Goal: Task Accomplishment & Management: Use online tool/utility

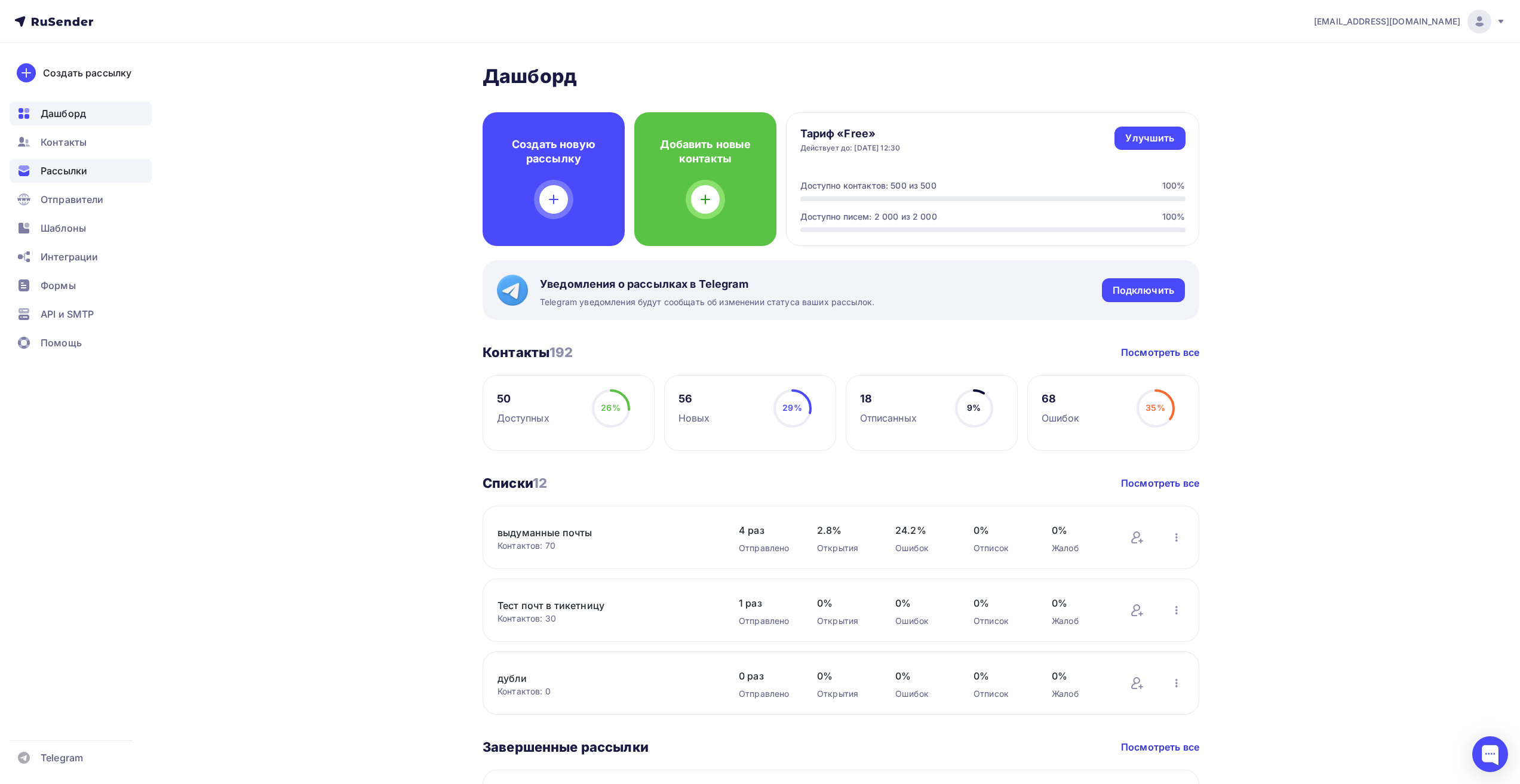
click at [66, 178] on div "Рассылки" at bounding box center [80, 171] width 142 height 24
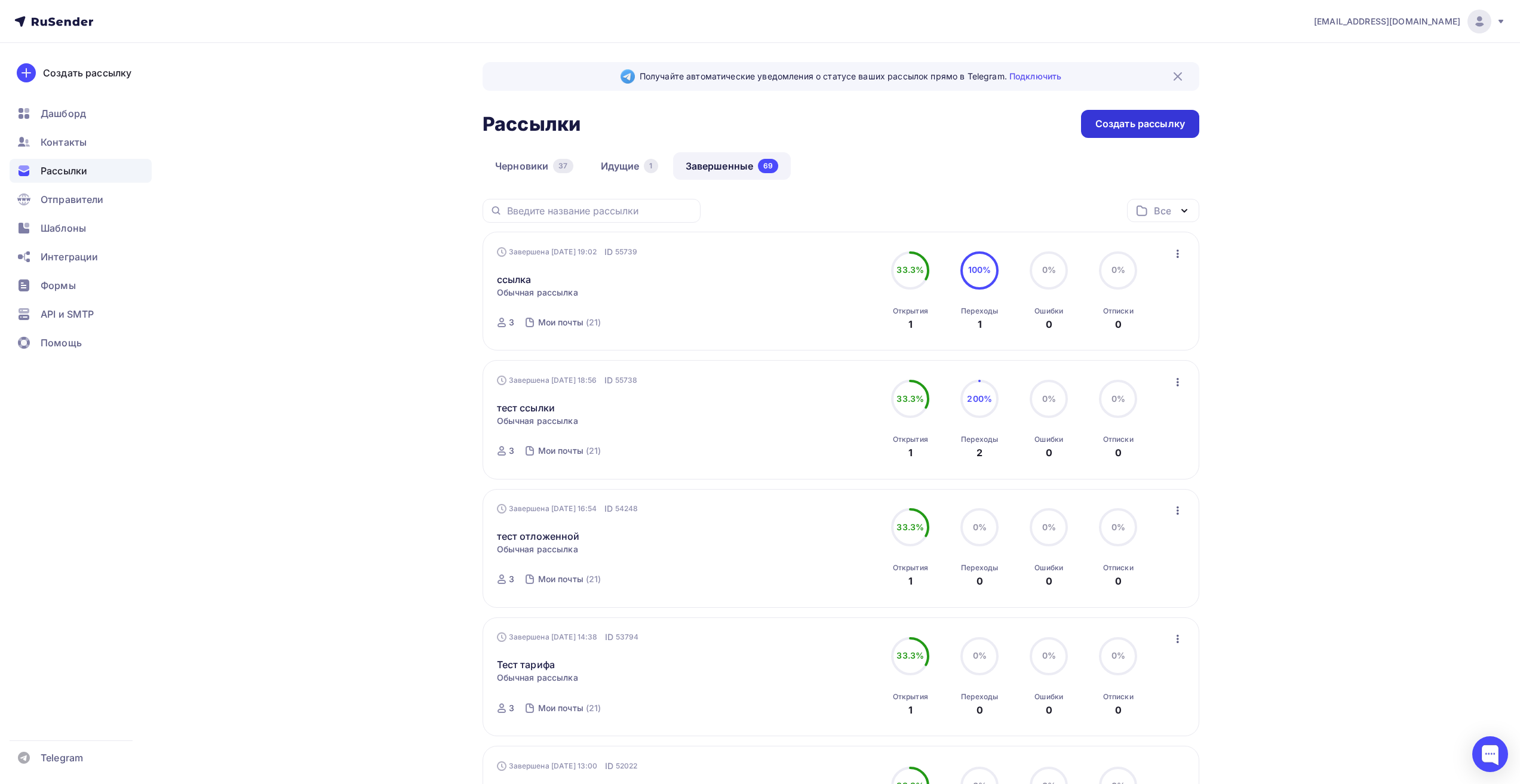
click at [1136, 135] on div "Создать рассылку" at bounding box center [1140, 123] width 118 height 28
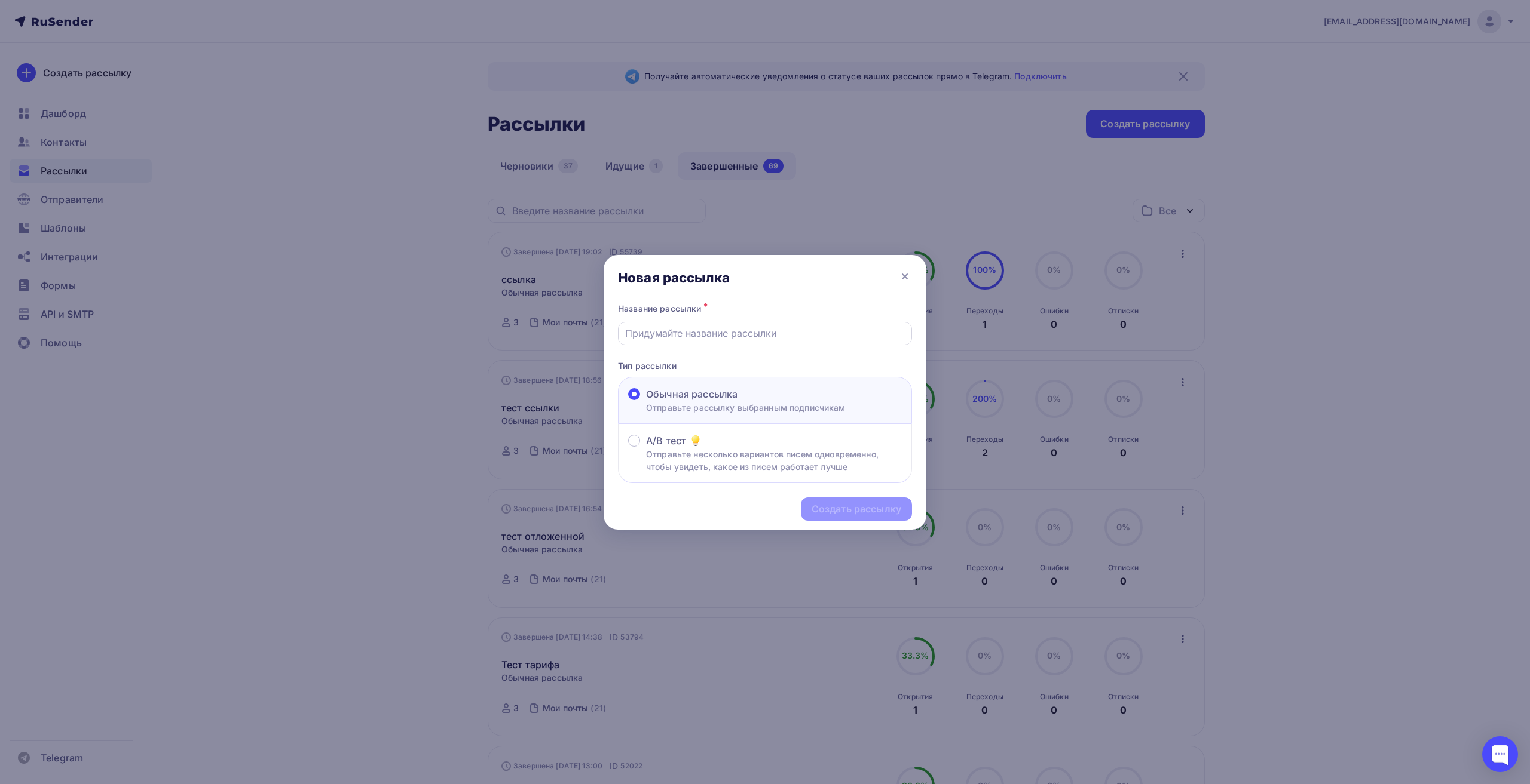
click at [719, 332] on input "text" at bounding box center [765, 332] width 280 height 14
type input "123"
click at [891, 513] on div "Создать рассылку" at bounding box center [856, 508] width 90 height 14
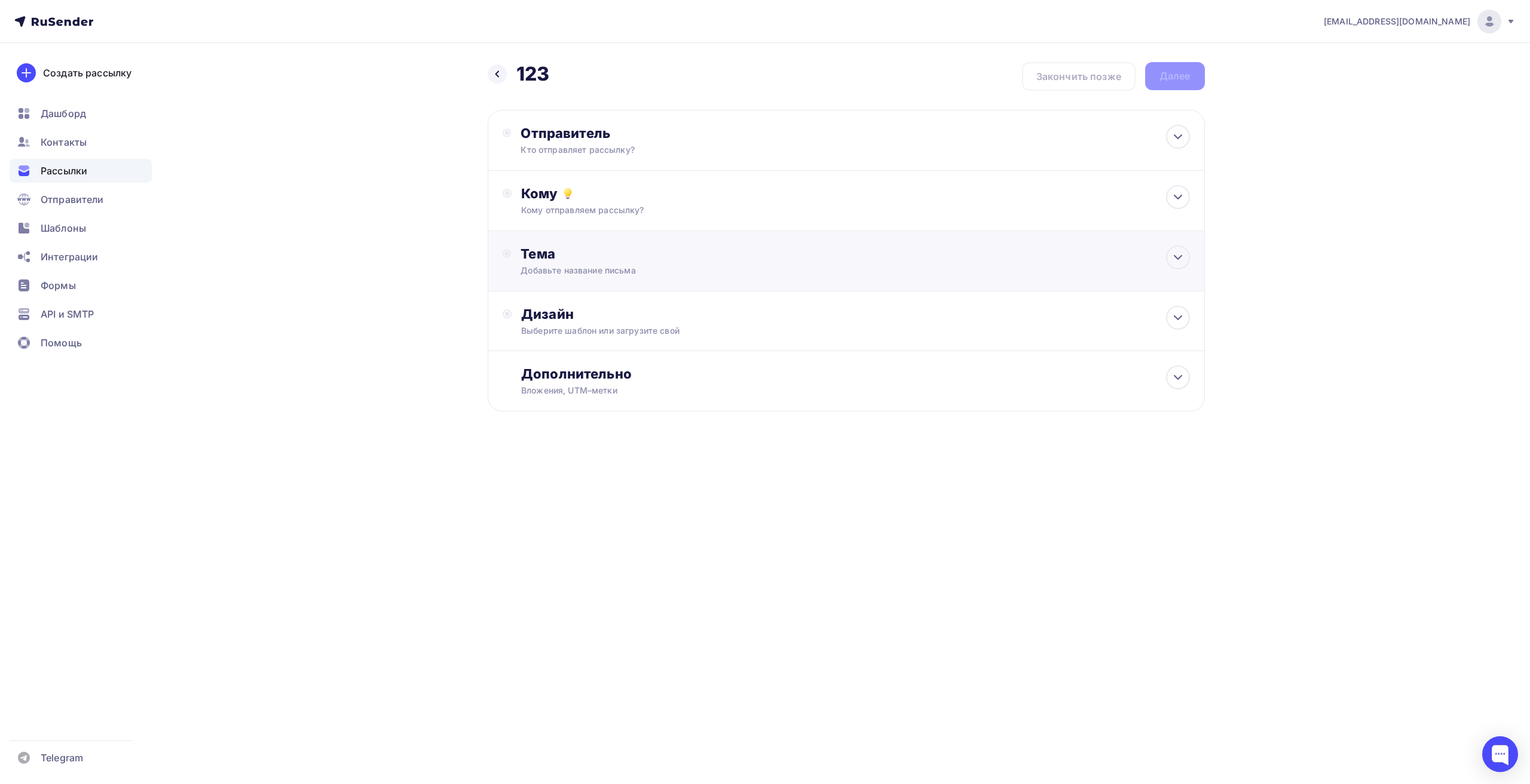
click at [691, 252] on div "Тема" at bounding box center [639, 254] width 236 height 17
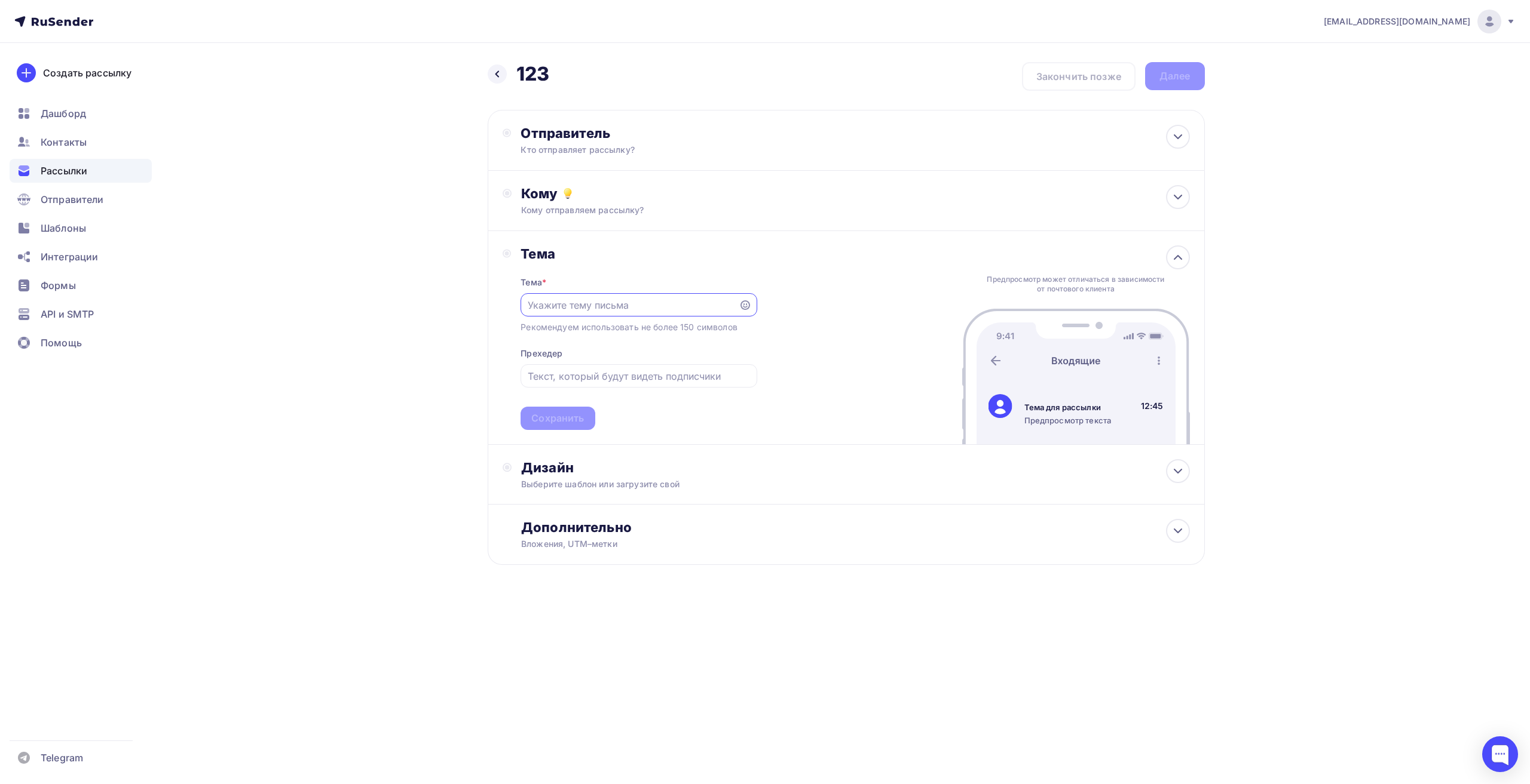
click at [582, 439] on div "Тема Тема * Рекомендуем использовать не более 150 символов Прехедер Сохранить П…" at bounding box center [846, 338] width 717 height 213
click at [579, 460] on div "Дизайн" at bounding box center [855, 468] width 668 height 17
click at [567, 512] on div "Выбрать шаблон" at bounding box center [573, 516] width 83 height 14
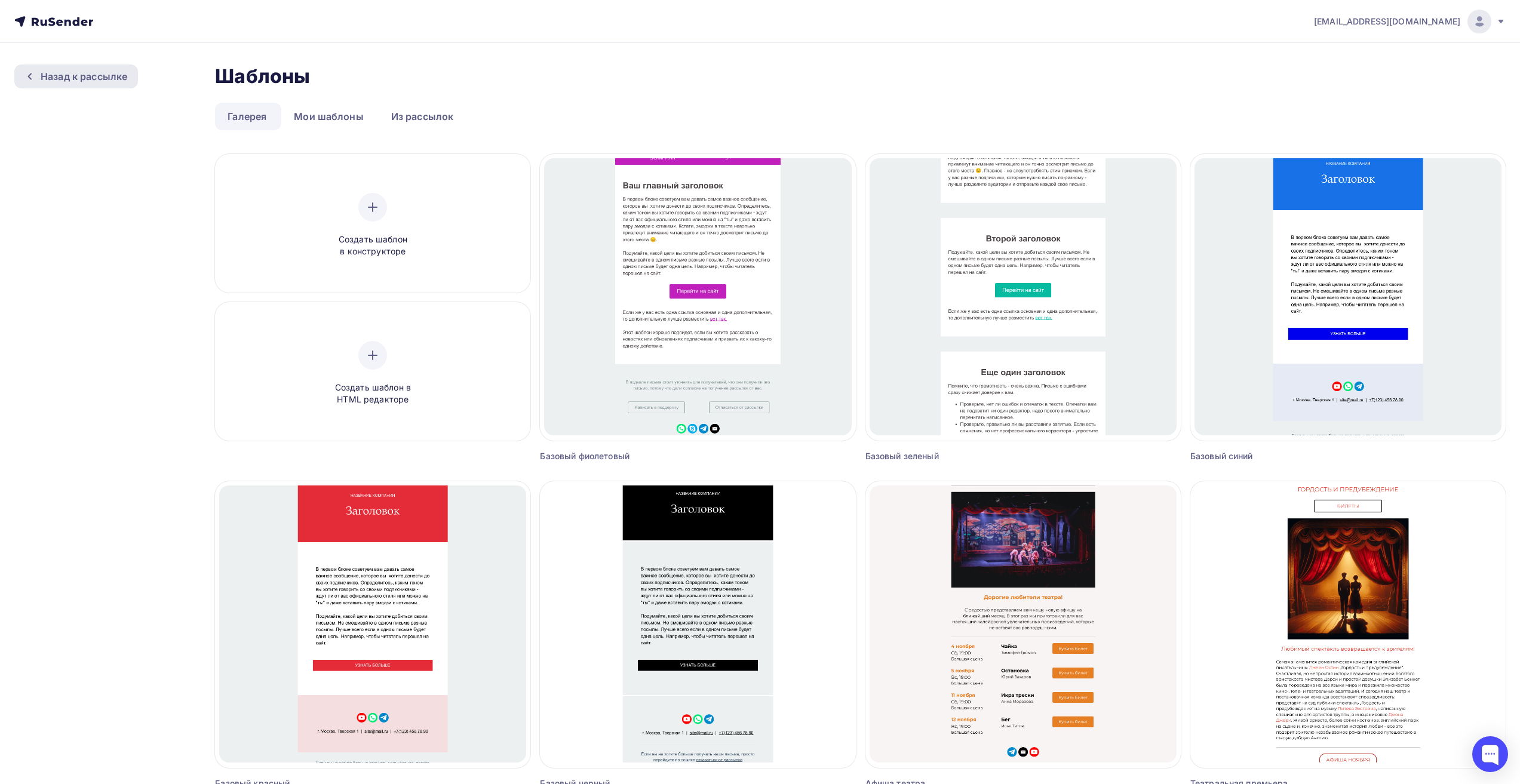
click at [49, 74] on div "Назад к рассылке" at bounding box center [84, 76] width 86 height 14
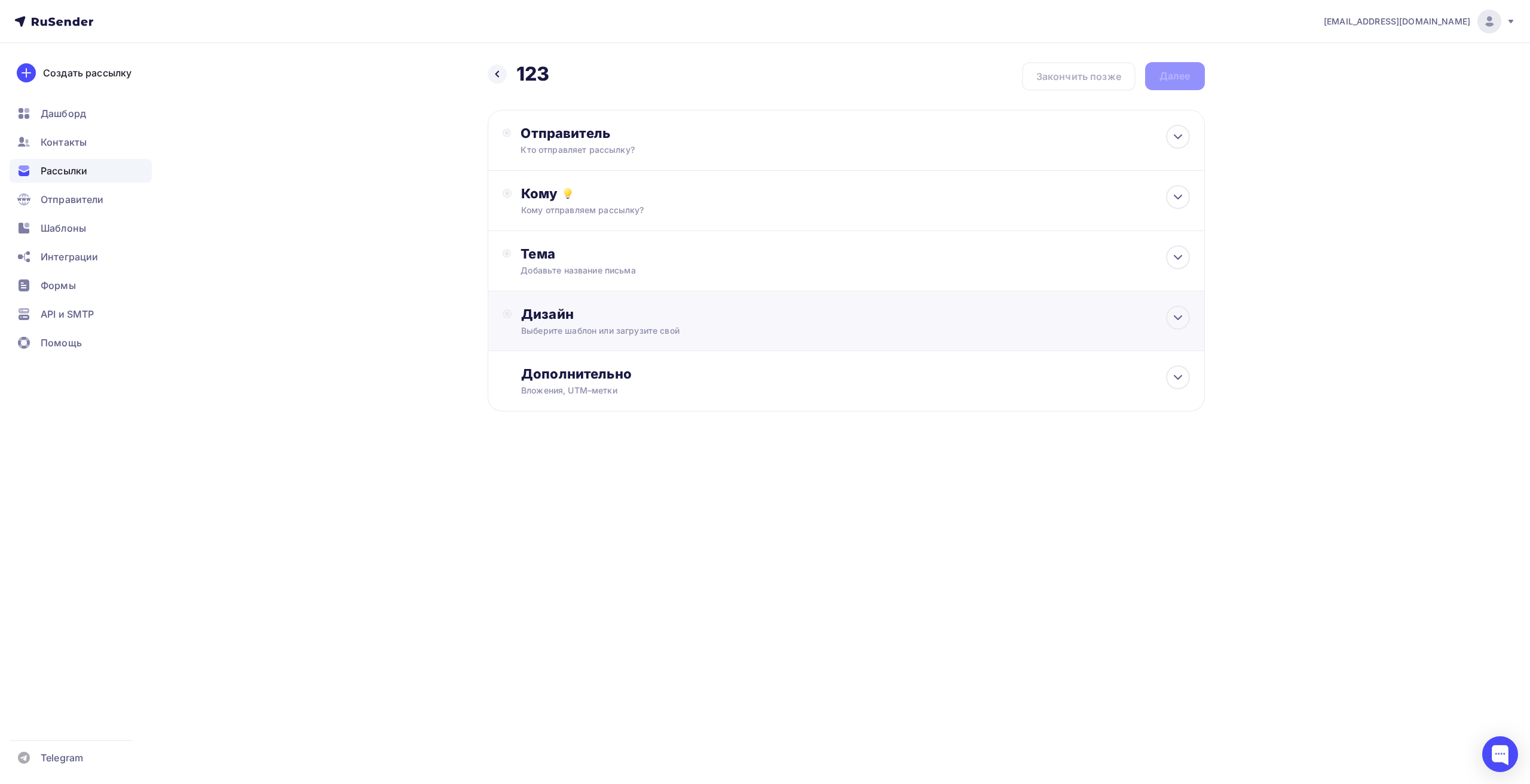
click at [557, 320] on div "Дизайн" at bounding box center [855, 315] width 668 height 17
click at [576, 366] on div "Выбрать шаблон" at bounding box center [573, 363] width 83 height 14
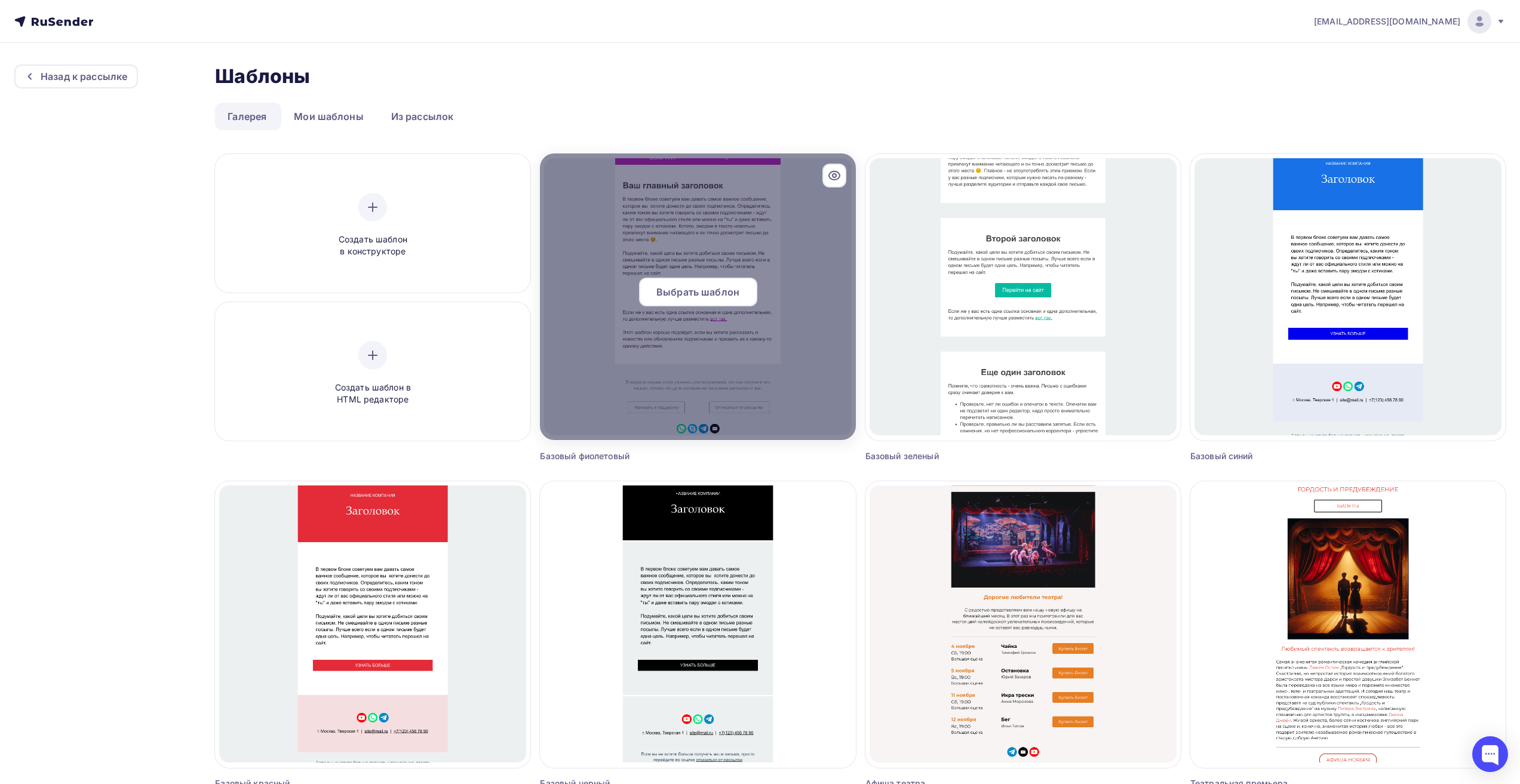
click at [699, 293] on span "Выбрать шаблон" at bounding box center [697, 291] width 83 height 14
